Goal: Navigation & Orientation: Find specific page/section

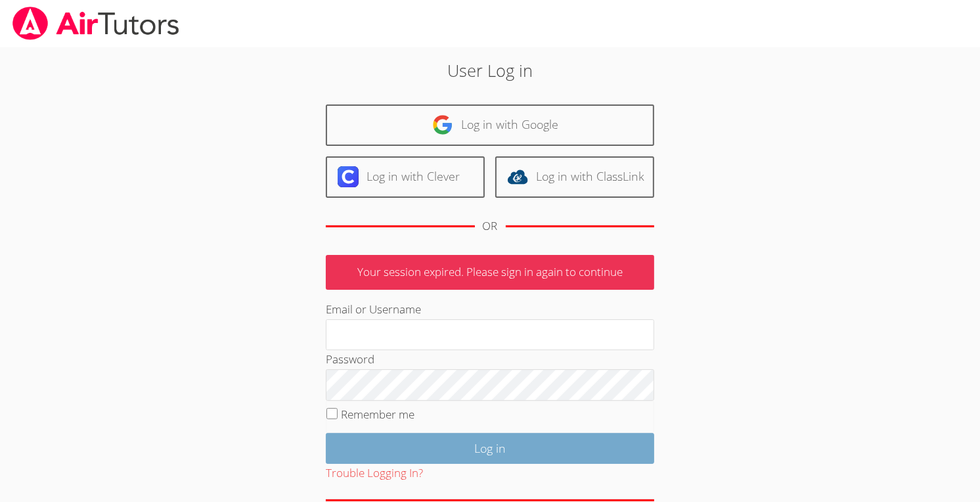
type input "ksibley7707@hotmail.com"
click at [396, 443] on input "Log in" at bounding box center [490, 448] width 328 height 31
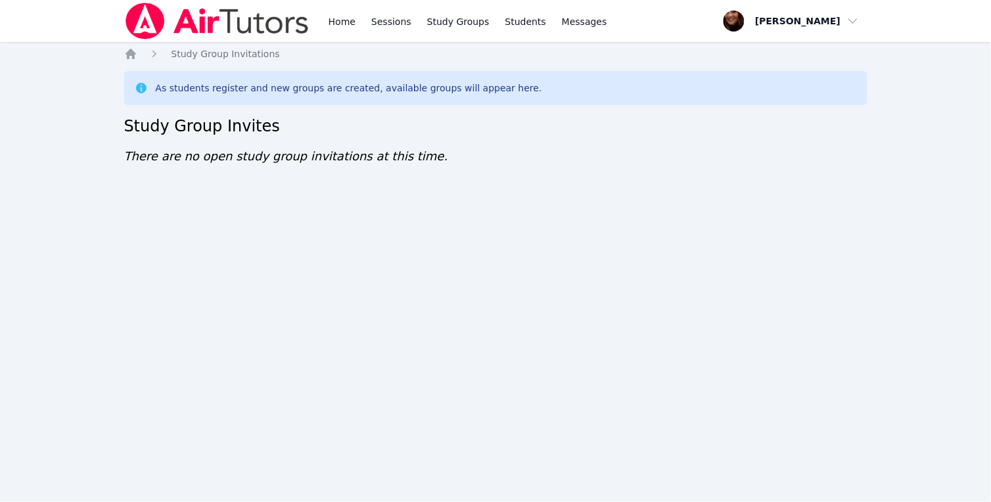
click at [853, 57] on nav "Home Study Group Invitations" at bounding box center [495, 53] width 743 height 13
